Goal: Find specific page/section: Find specific page/section

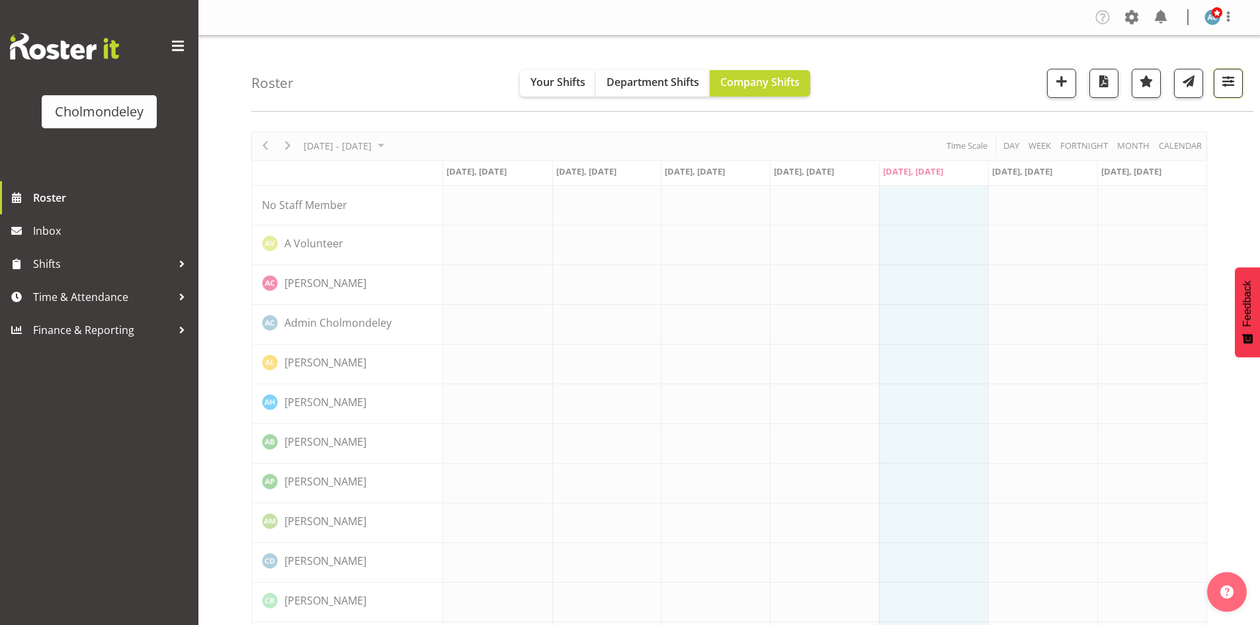
click at [1224, 89] on span "button" at bounding box center [1227, 81] width 17 height 17
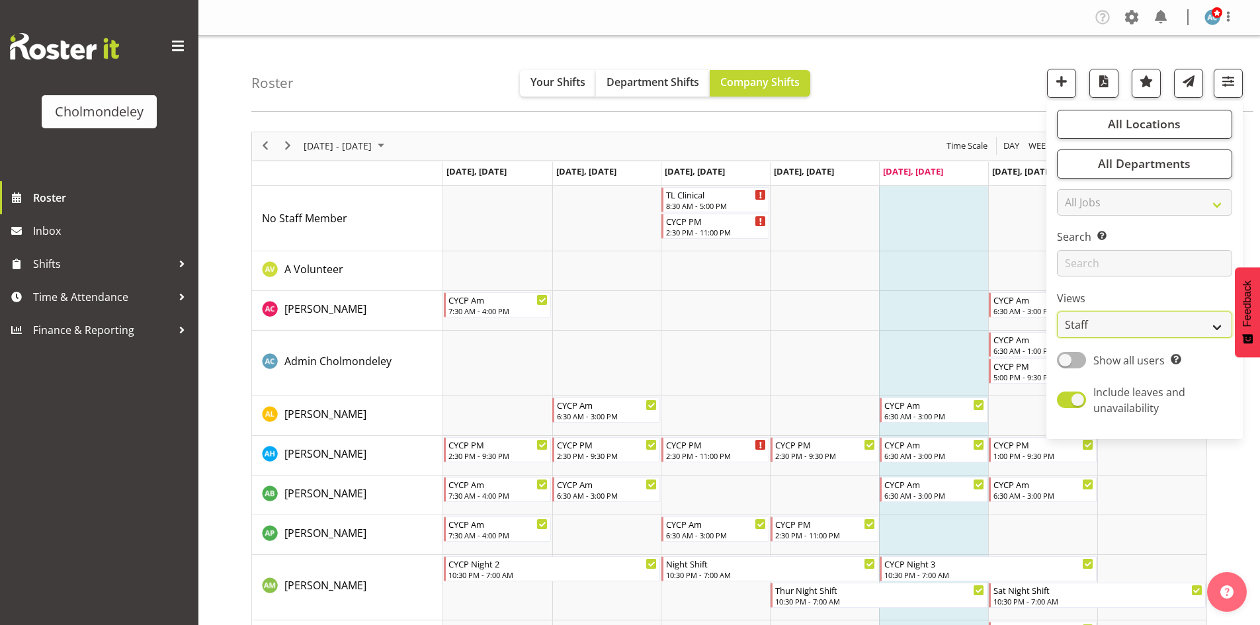
click at [1170, 323] on select "Staff Role Shift - Horizontal Shift - Vertical Staff - Location" at bounding box center [1144, 324] width 175 height 26
click at [1057, 311] on select "Staff Role Shift - Horizontal Shift - Vertical Staff - Location" at bounding box center [1144, 324] width 175 height 26
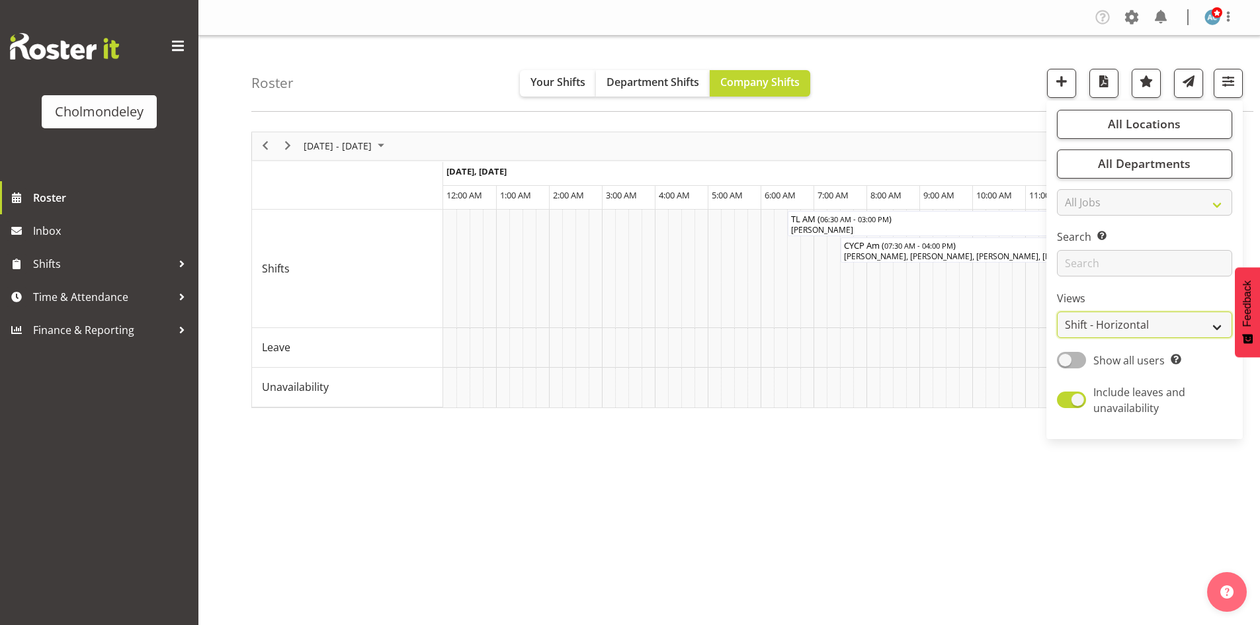
click at [1112, 333] on select "Staff Role Shift - Horizontal Shift - Vertical Staff - Location" at bounding box center [1144, 324] width 175 height 26
select select "shift"
click at [1057, 311] on select "Staff Role Shift - Horizontal Shift - Vertical Staff - Location" at bounding box center [1144, 324] width 175 height 26
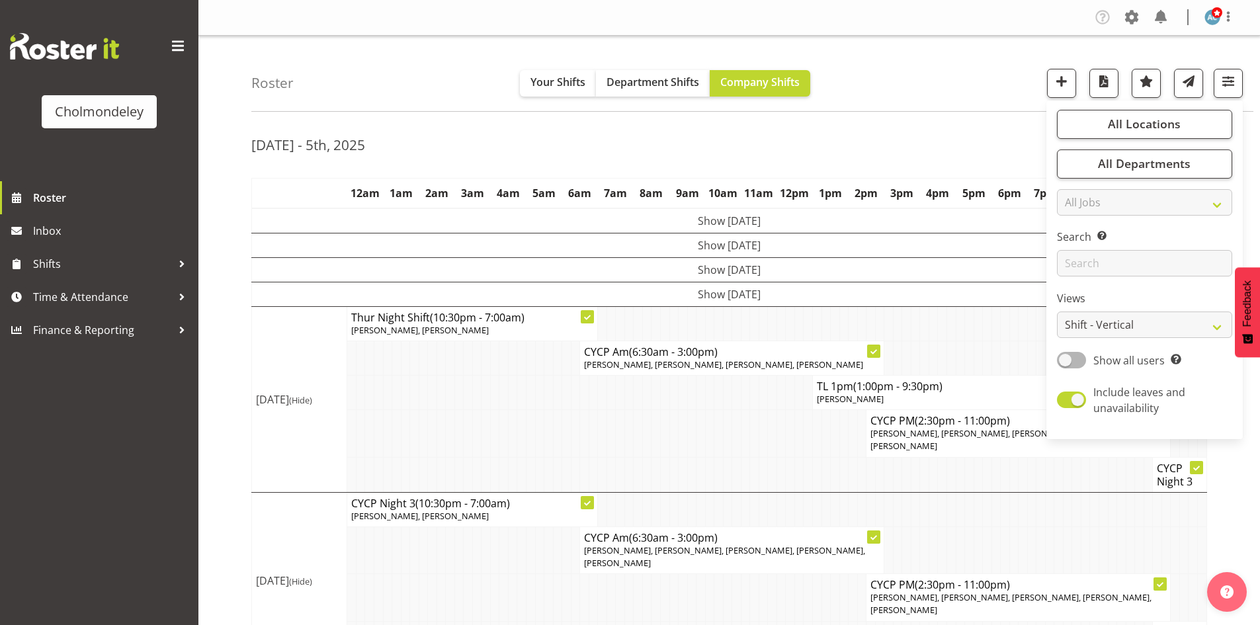
click at [962, 146] on div "[DATE] - 5th, 2025" at bounding box center [728, 147] width 955 height 30
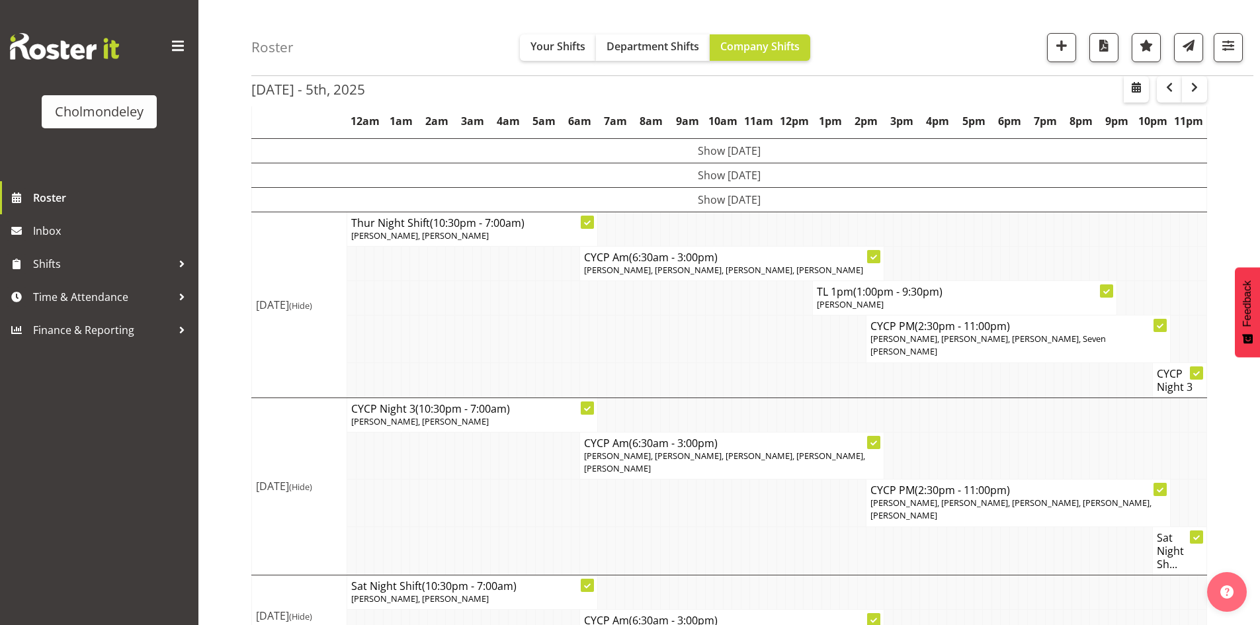
scroll to position [110, 0]
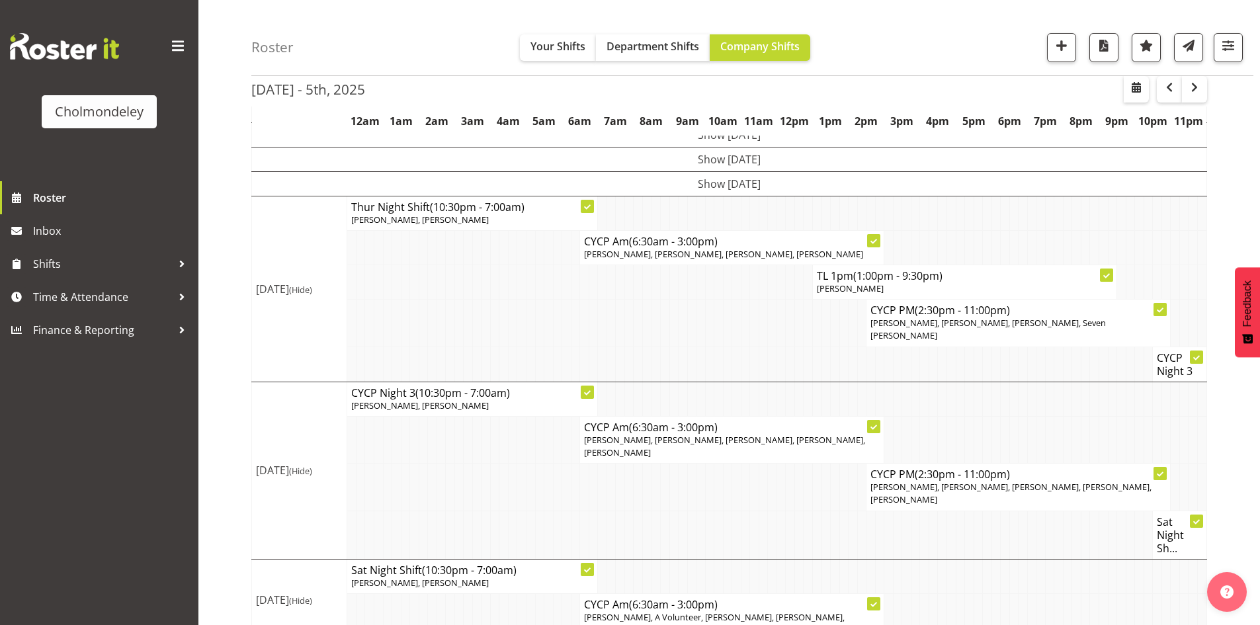
click at [1215, 248] on div "[DATE] - 5th, [DATE] - [DATE] [DATE] Day Week Fortnight Month calendar Month Ag…" at bounding box center [755, 330] width 1008 height 639
click at [1240, 408] on div "[DATE] - 5th, [DATE] - [DATE] [DATE] Day Week Fortnight Month calendar Month Ag…" at bounding box center [755, 330] width 1008 height 639
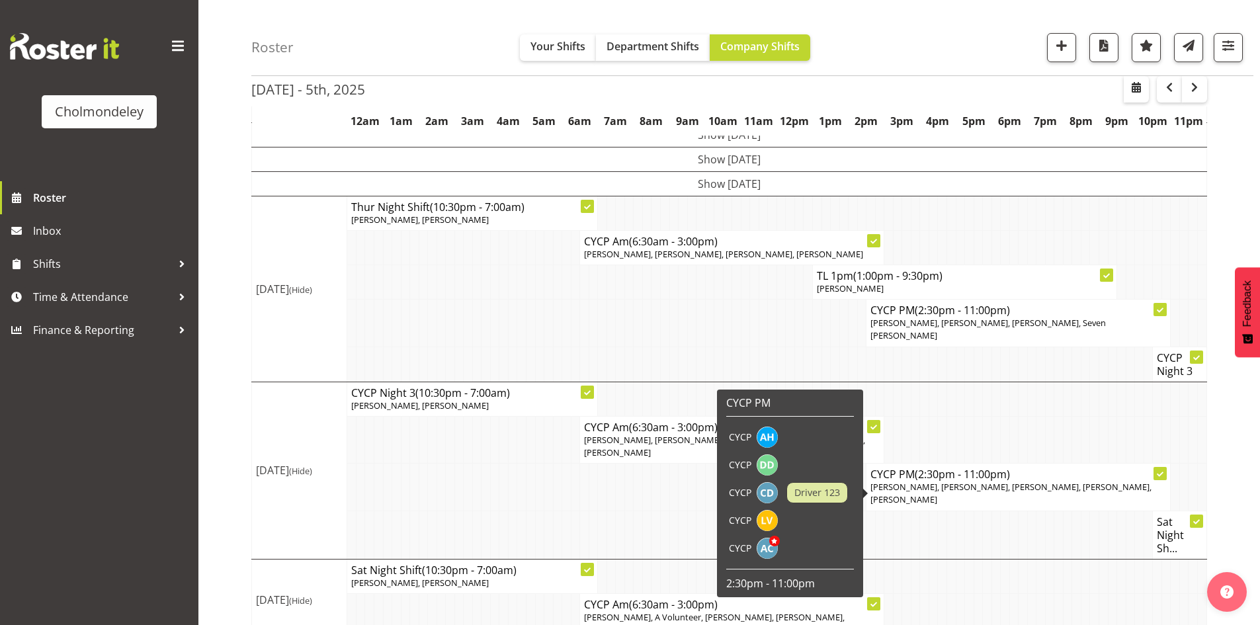
click at [1219, 452] on div "[DATE] - 5th, [DATE] - [DATE] [DATE] Day Week Fortnight Month calendar Month Ag…" at bounding box center [755, 330] width 1008 height 639
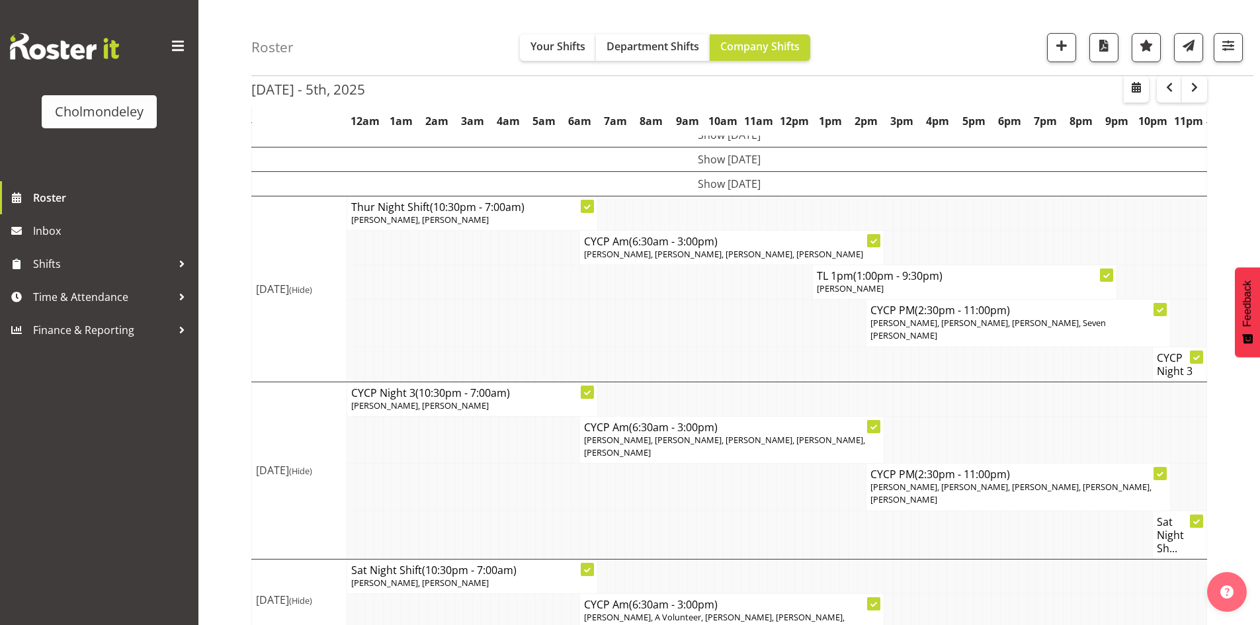
click at [1239, 475] on div "[DATE] - 5th, [DATE] - [DATE] [DATE] Day Week Fortnight Month calendar Month Ag…" at bounding box center [755, 330] width 1008 height 639
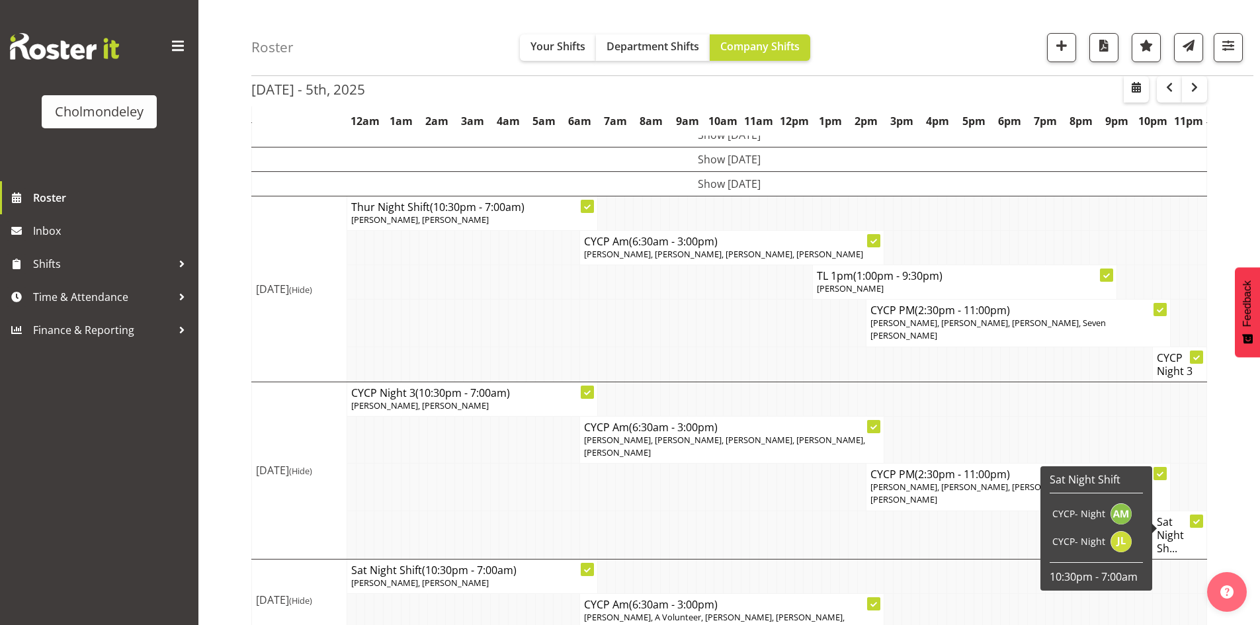
click at [1225, 513] on div "[DATE] - 5th, [DATE] - [DATE] [DATE] Day Week Fortnight Month calendar Month Ag…" at bounding box center [755, 330] width 1008 height 639
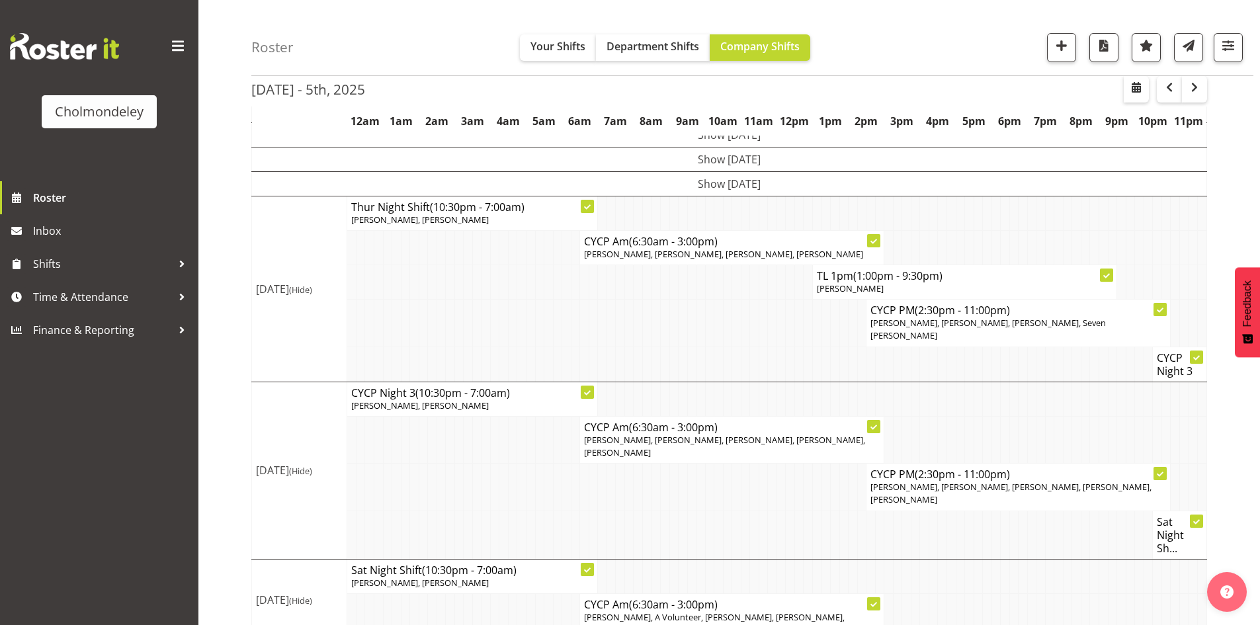
click at [1234, 489] on div "[DATE] - 5th, [DATE] - [DATE] [DATE] Day Week Fortnight Month calendar Month Ag…" at bounding box center [755, 330] width 1008 height 639
click at [1188, 450] on td at bounding box center [1192, 439] width 9 height 47
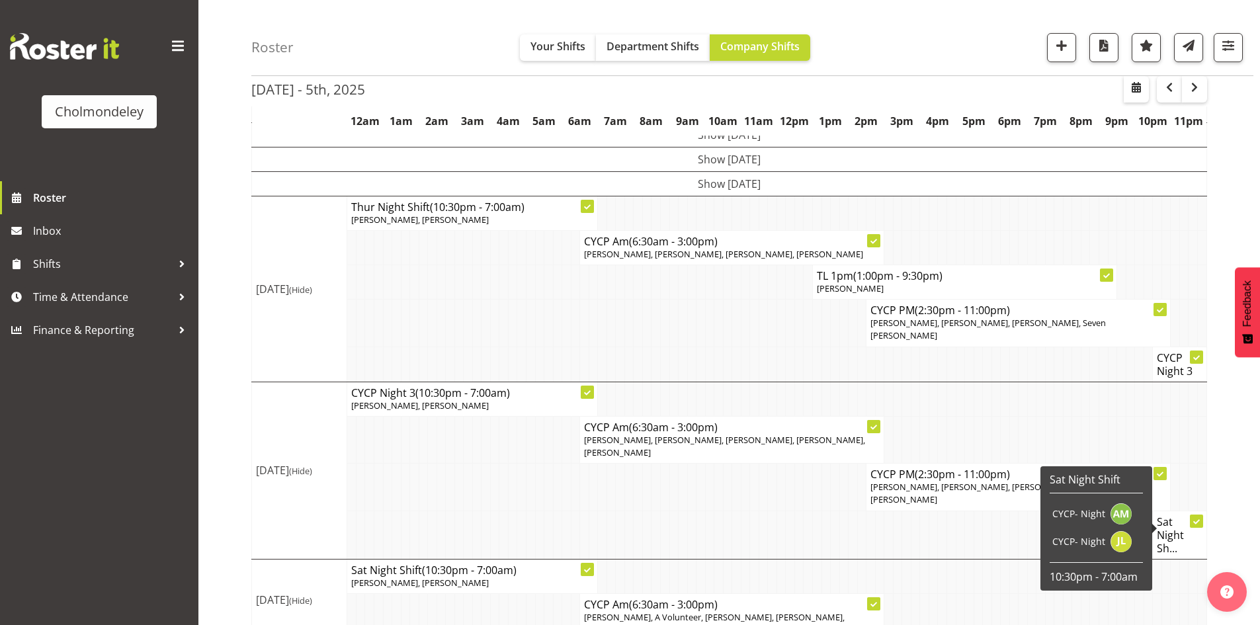
drag, startPoint x: 1221, startPoint y: 444, endPoint x: 1224, endPoint y: 432, distance: 12.2
click at [1224, 432] on div "[DATE] - 5th, [DATE] - [DATE] [DATE] Day Week Fortnight Month calendar Month Ag…" at bounding box center [755, 330] width 1008 height 639
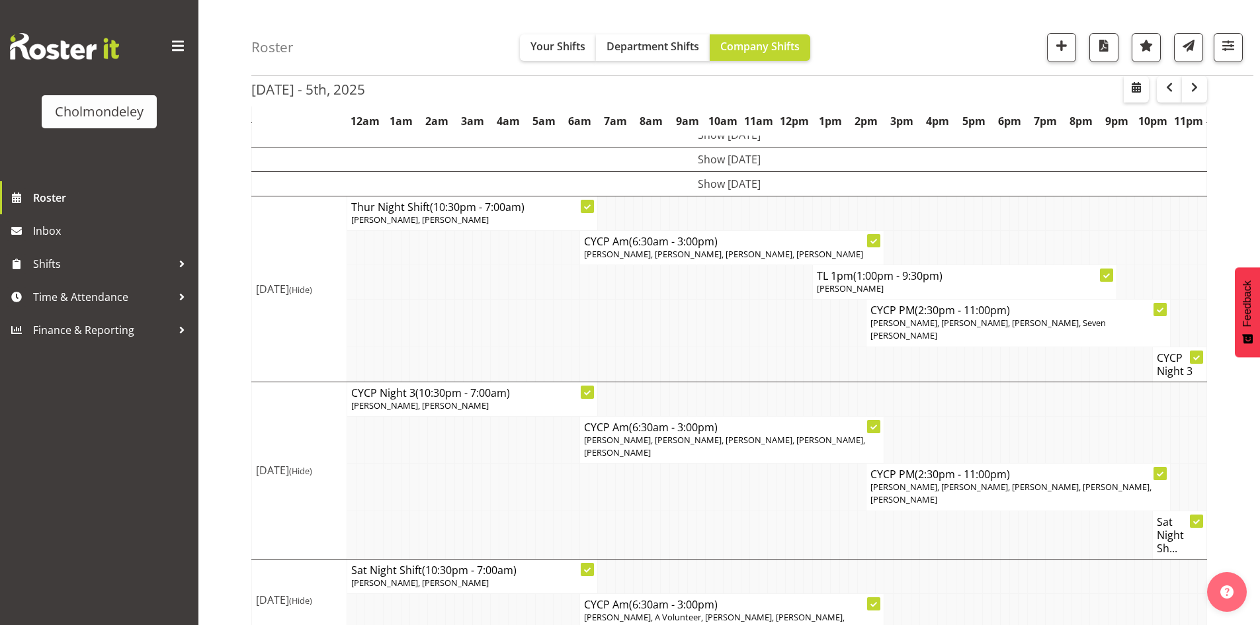
click at [1246, 454] on div "[DATE] - 5th, [DATE] - [DATE] [DATE] Day Week Fortnight Month calendar Month Ag…" at bounding box center [755, 330] width 1008 height 639
click at [1250, 442] on div "[DATE] - 5th, [DATE] - [DATE] [DATE] Day Week Fortnight Month calendar Month Ag…" at bounding box center [755, 330] width 1008 height 639
click at [1239, 495] on div "[DATE] - 5th, [DATE] - [DATE] [DATE] Day Week Fortnight Month calendar Month Ag…" at bounding box center [755, 330] width 1008 height 639
click at [231, 105] on div "Roster Your Shifts Department Shifts Company Shifts All Locations [GEOGRAPHIC_D…" at bounding box center [728, 287] width 1061 height 725
